Goal: Task Accomplishment & Management: Manage account settings

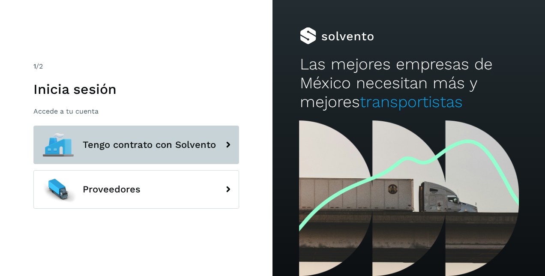
click at [175, 150] on button "Tengo contrato con Solvento" at bounding box center [136, 145] width 206 height 39
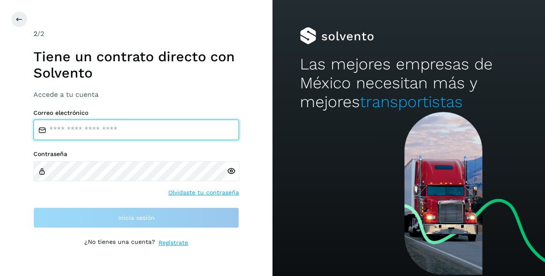
type input "**********"
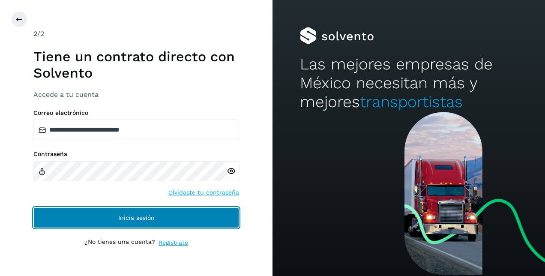
click at [143, 219] on span "Inicia sesión" at bounding box center [136, 218] width 36 height 6
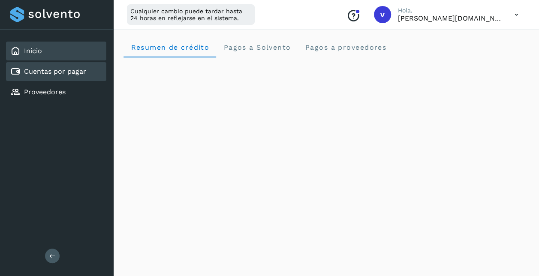
click at [46, 75] on link "Cuentas por pagar" at bounding box center [55, 71] width 62 height 8
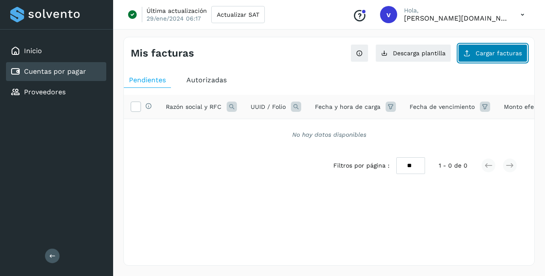
click at [509, 46] on button "Cargar facturas" at bounding box center [492, 53] width 69 height 18
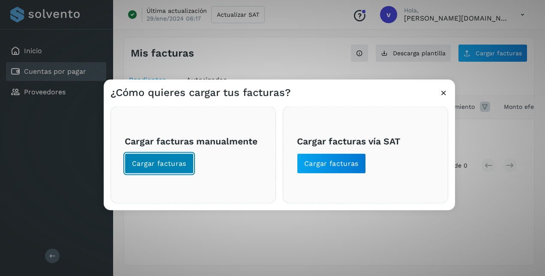
click at [177, 164] on span "Cargar facturas" at bounding box center [159, 163] width 54 height 9
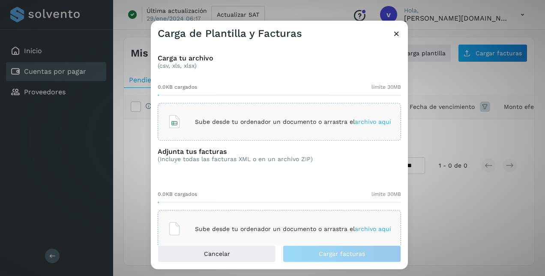
click at [375, 123] on span "archivo aquí" at bounding box center [373, 121] width 36 height 7
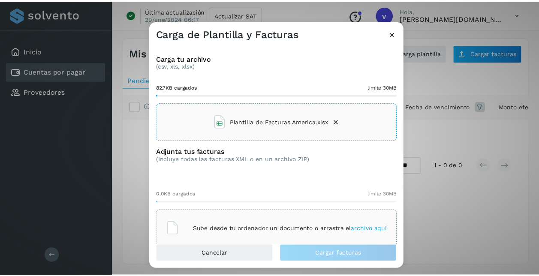
scroll to position [16, 0]
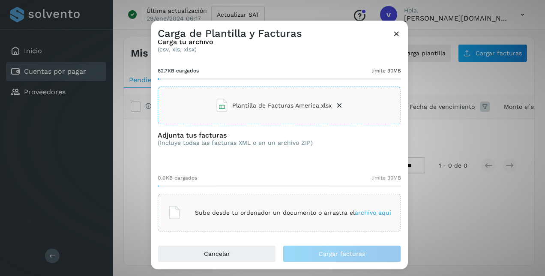
click at [362, 212] on span "archivo aquí" at bounding box center [373, 212] width 36 height 7
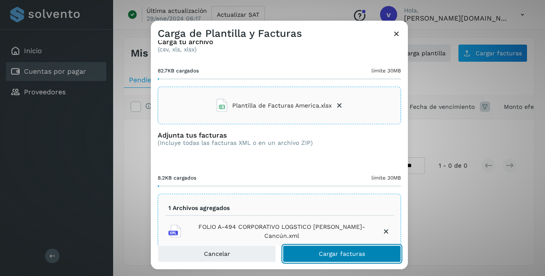
click at [363, 253] on span "Cargar facturas" at bounding box center [342, 254] width 46 height 6
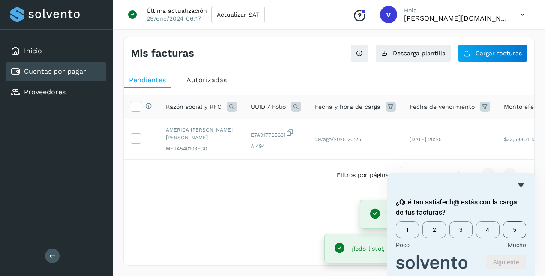
click at [516, 234] on span "5" at bounding box center [514, 229] width 23 height 17
click at [517, 259] on button "Siguiente" at bounding box center [507, 262] width 40 height 14
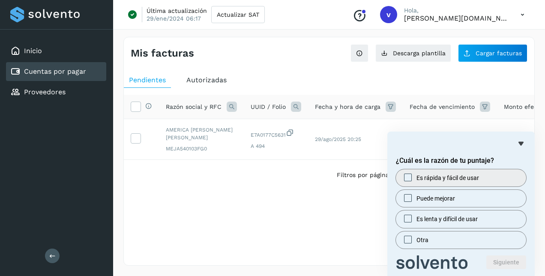
click at [412, 177] on div at bounding box center [408, 177] width 10 height 9
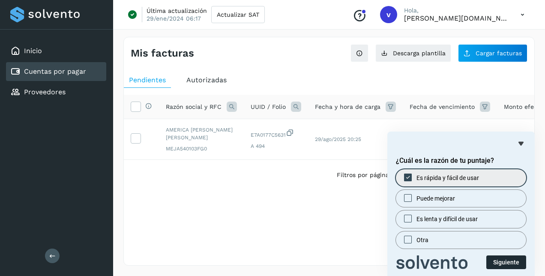
click at [509, 260] on button "Siguiente" at bounding box center [507, 262] width 40 height 14
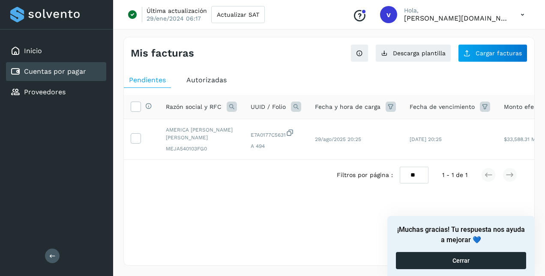
click at [482, 259] on button "Cerrar" at bounding box center [461, 260] width 130 height 17
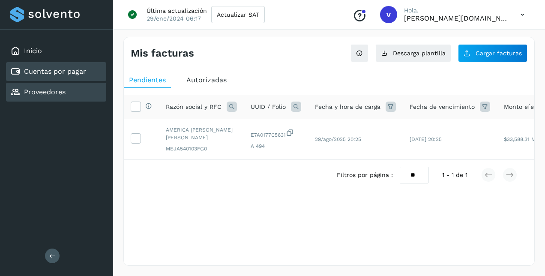
click at [47, 92] on link "Proveedores" at bounding box center [45, 92] width 42 height 8
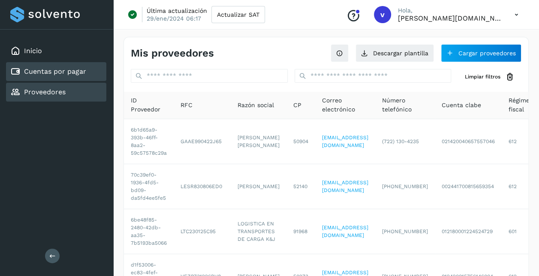
click at [61, 72] on link "Cuentas por pagar" at bounding box center [55, 71] width 62 height 8
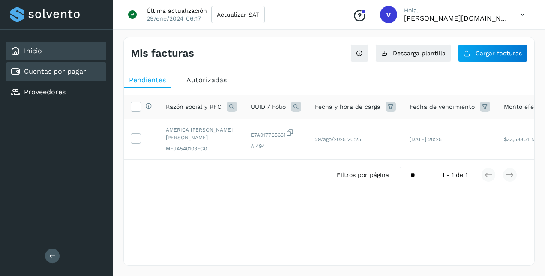
click at [57, 52] on div "Inicio" at bounding box center [56, 51] width 100 height 19
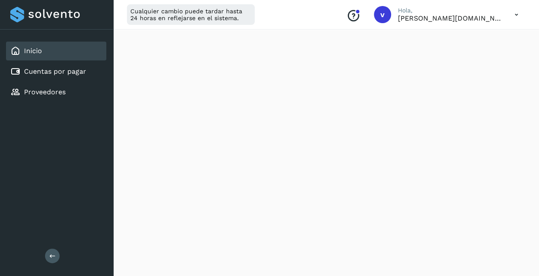
scroll to position [214, 0]
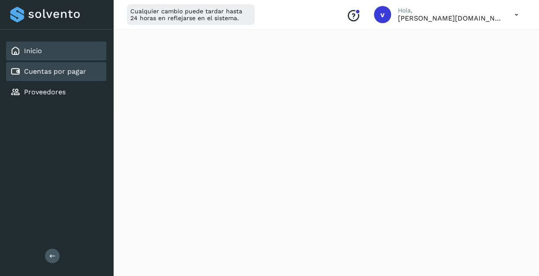
click at [33, 72] on link "Cuentas por pagar" at bounding box center [55, 71] width 62 height 8
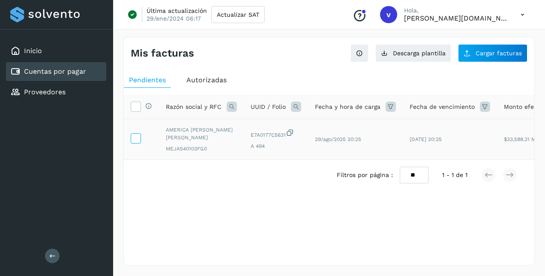
click at [138, 139] on icon at bounding box center [135, 137] width 9 height 9
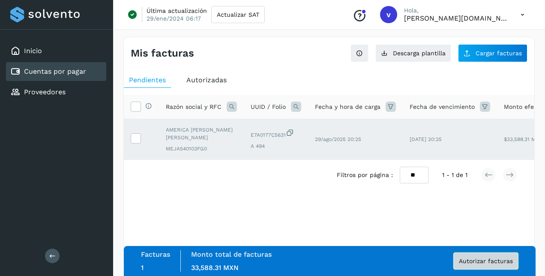
click at [500, 258] on span "Autorizar facturas" at bounding box center [486, 261] width 54 height 6
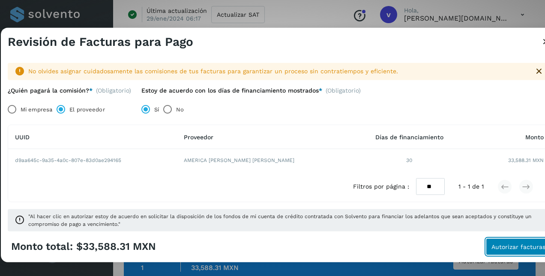
click at [520, 246] on span "Autorizar facturas" at bounding box center [519, 246] width 54 height 6
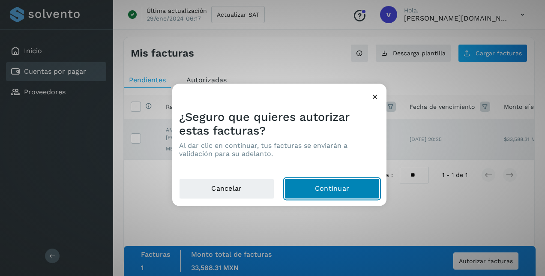
click at [346, 191] on button "Continuar" at bounding box center [332, 189] width 95 height 21
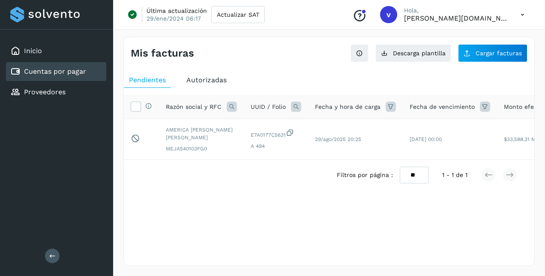
click at [520, 15] on icon at bounding box center [523, 15] width 18 height 18
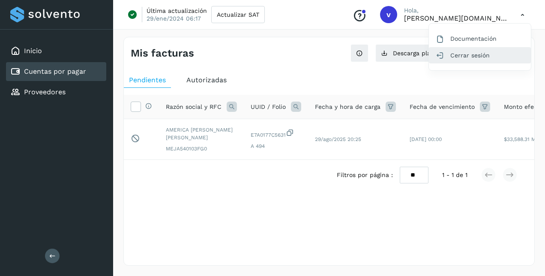
click at [462, 51] on div "Cerrar sesión" at bounding box center [480, 55] width 102 height 16
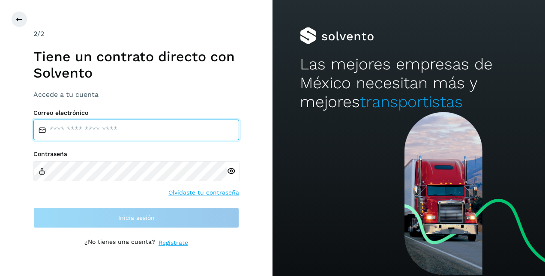
type input "**********"
